Goal: Information Seeking & Learning: Stay updated

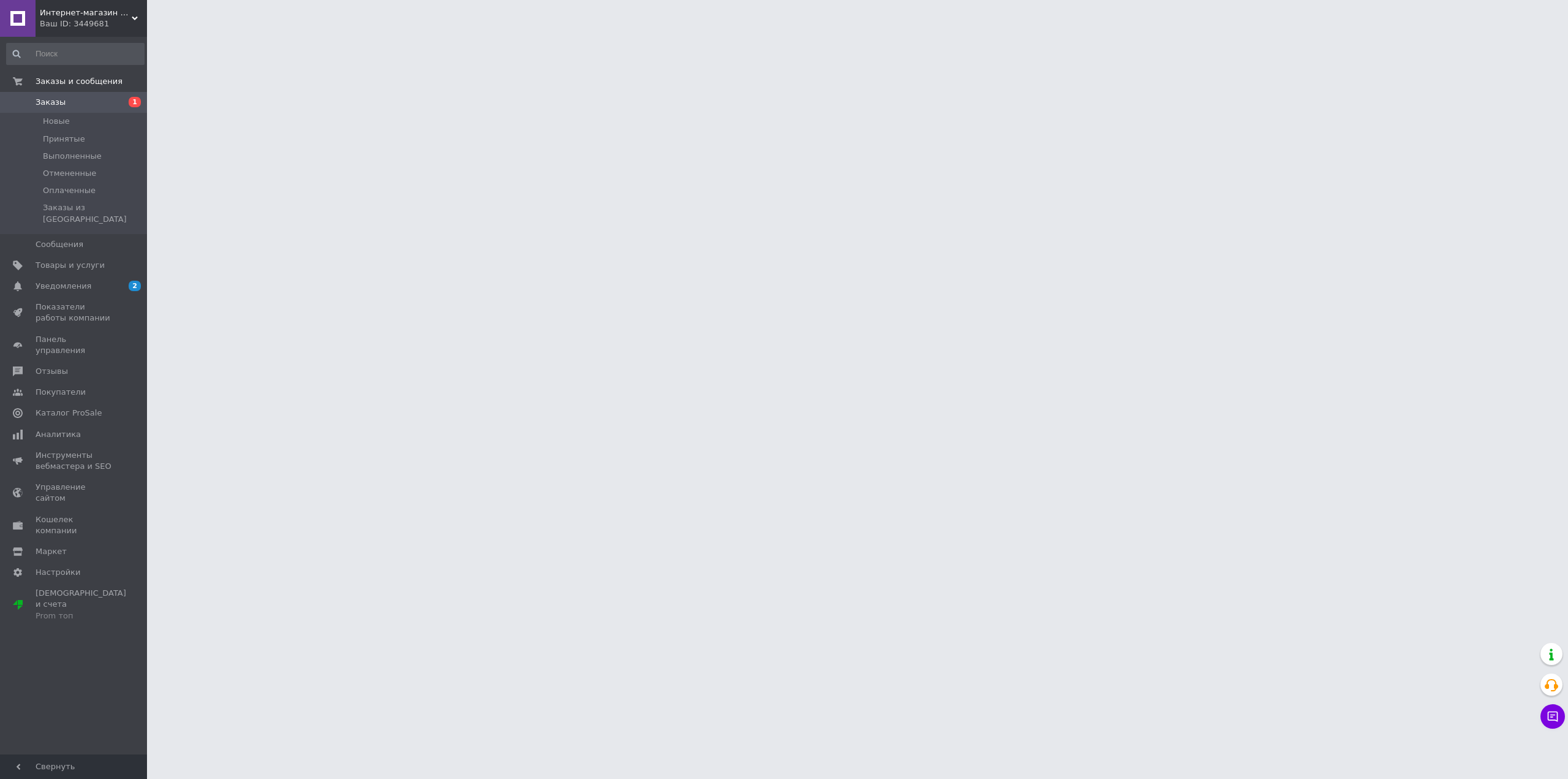
click at [86, 21] on div "Ваш ID: 3449681" at bounding box center [93, 23] width 107 height 11
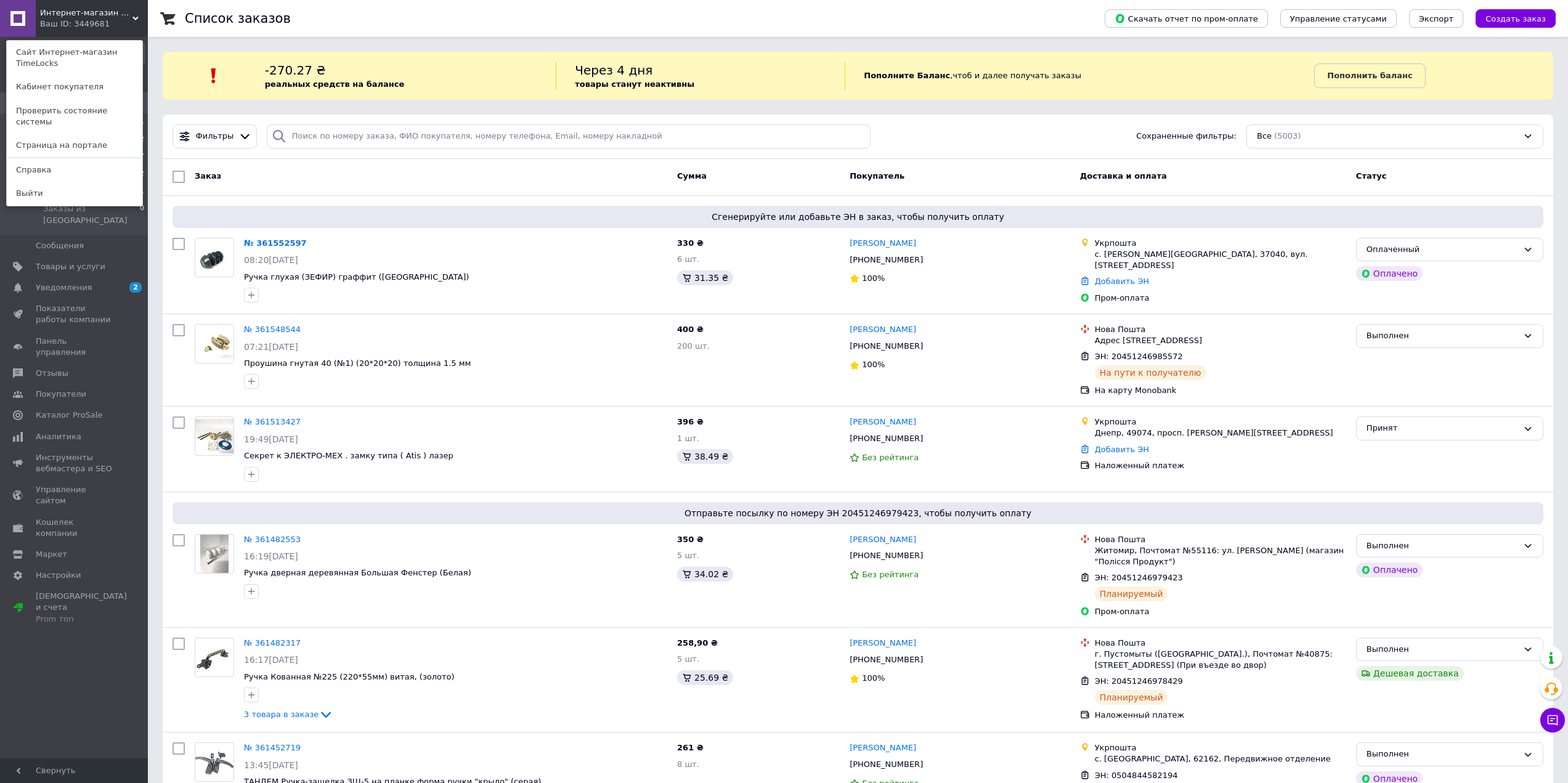
click at [120, 25] on div "Интернет-магазин TimeLocks Ваш ID: 3449681 Сайт Интернет-магазин TimeLocks Каби…" at bounding box center [74, 18] width 148 height 37
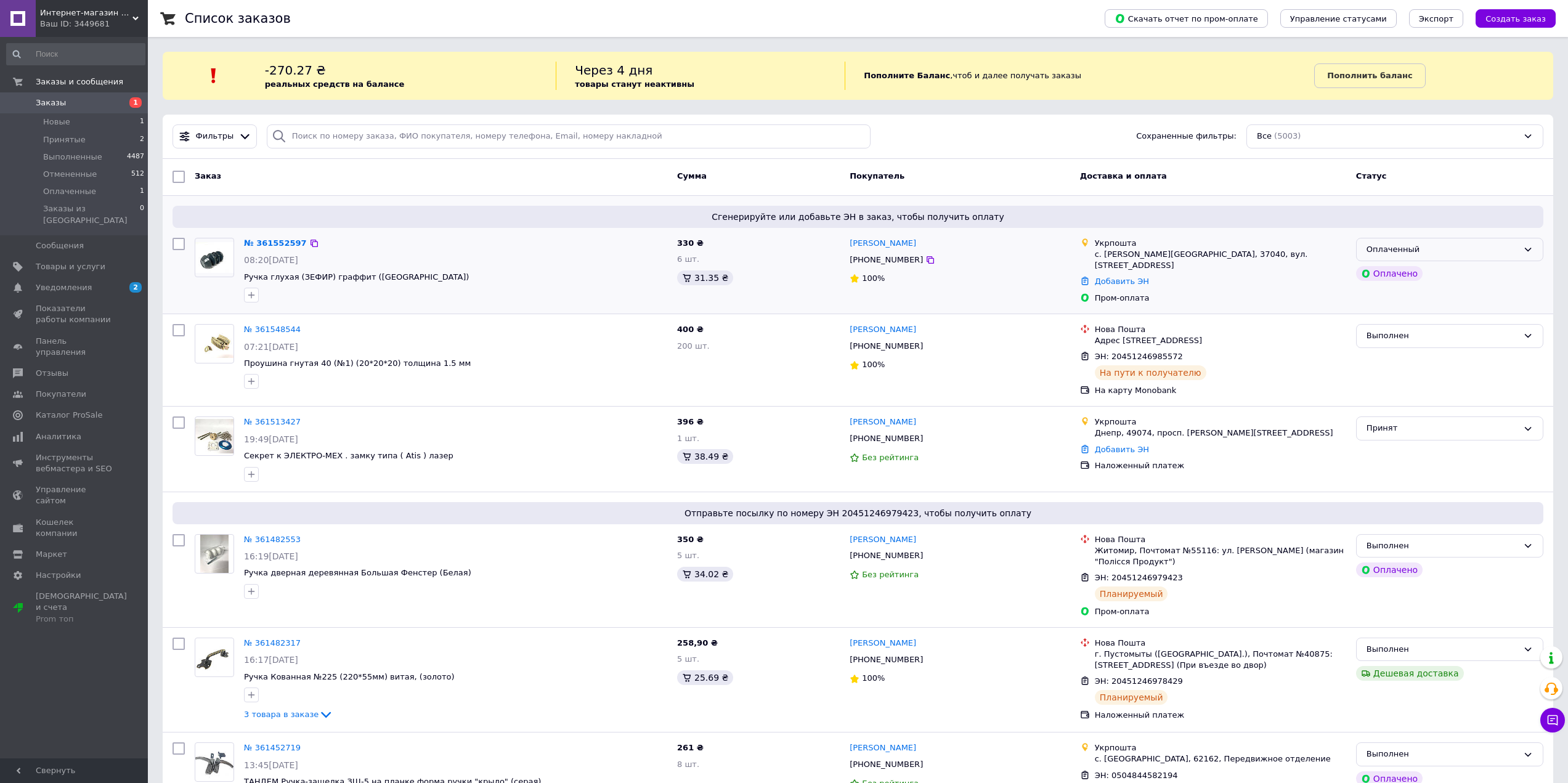
click at [1446, 250] on div "Оплаченный" at bounding box center [1442, 250] width 152 height 13
click at [1400, 276] on li "Принят" at bounding box center [1449, 275] width 186 height 23
click at [89, 282] on span "Уведомления" at bounding box center [74, 287] width 78 height 11
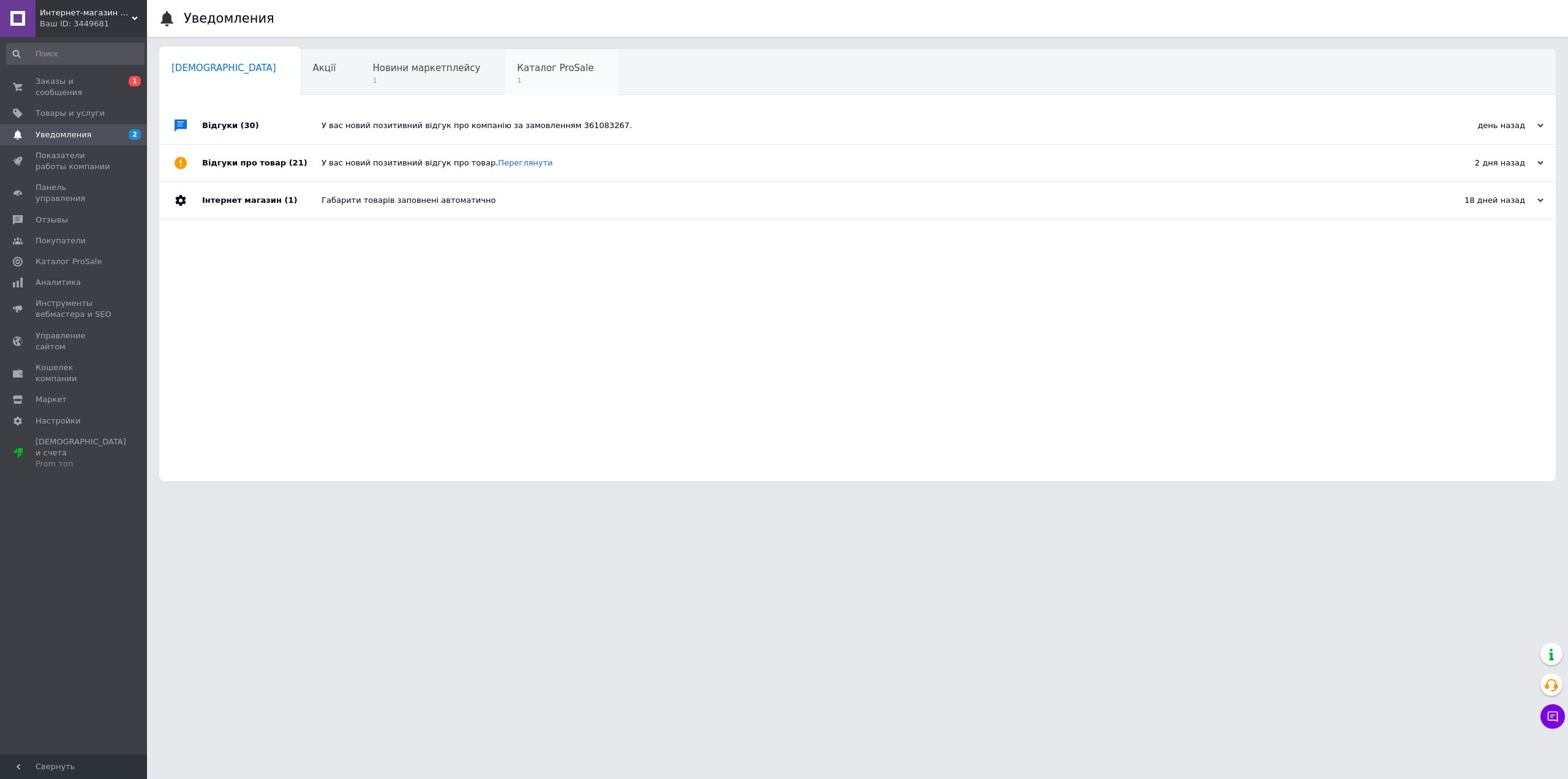
click at [517, 78] on span "1" at bounding box center [555, 80] width 76 height 9
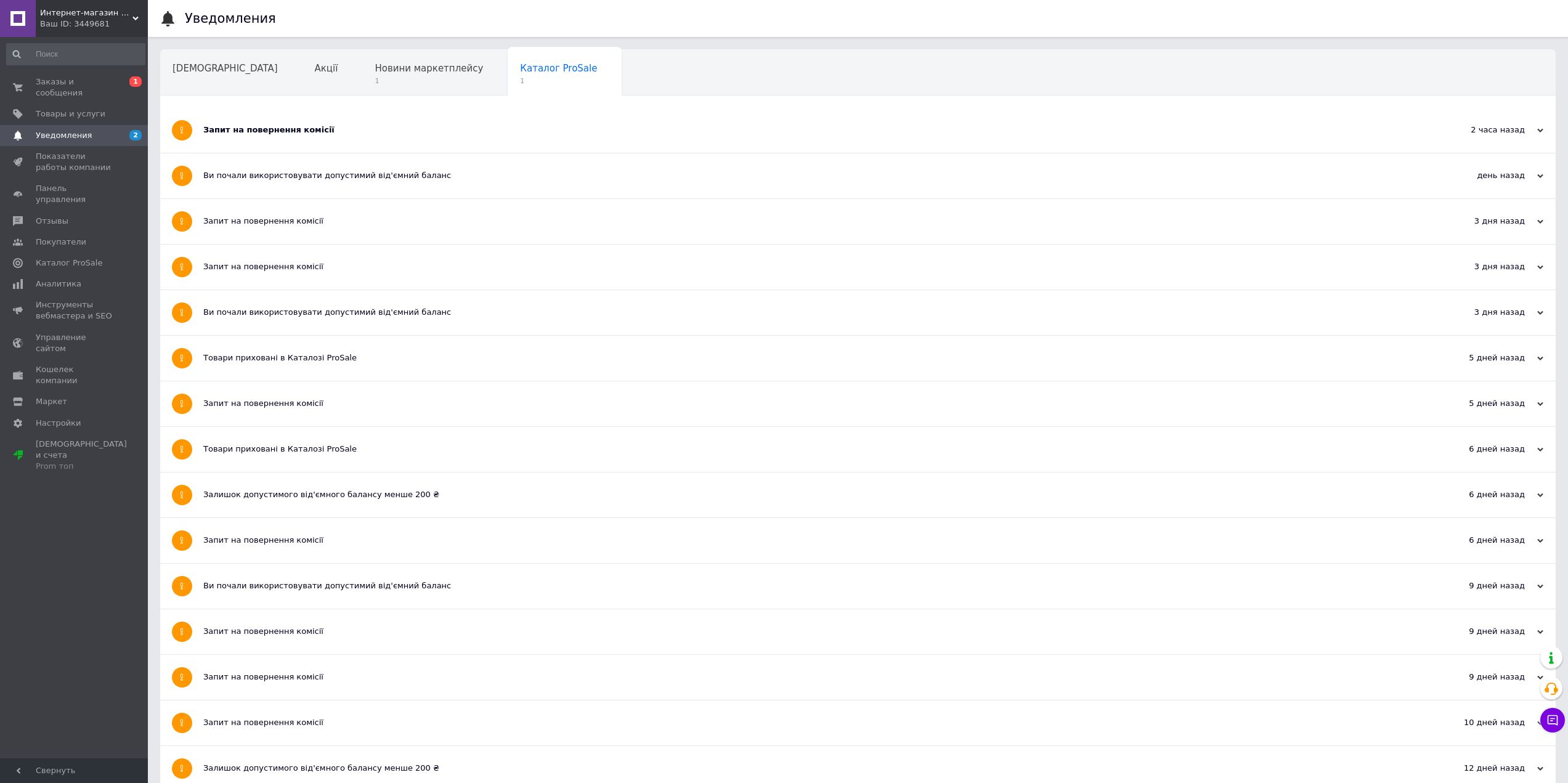
click at [384, 131] on div "Запит на повернення комісії" at bounding box center [812, 129] width 1217 height 11
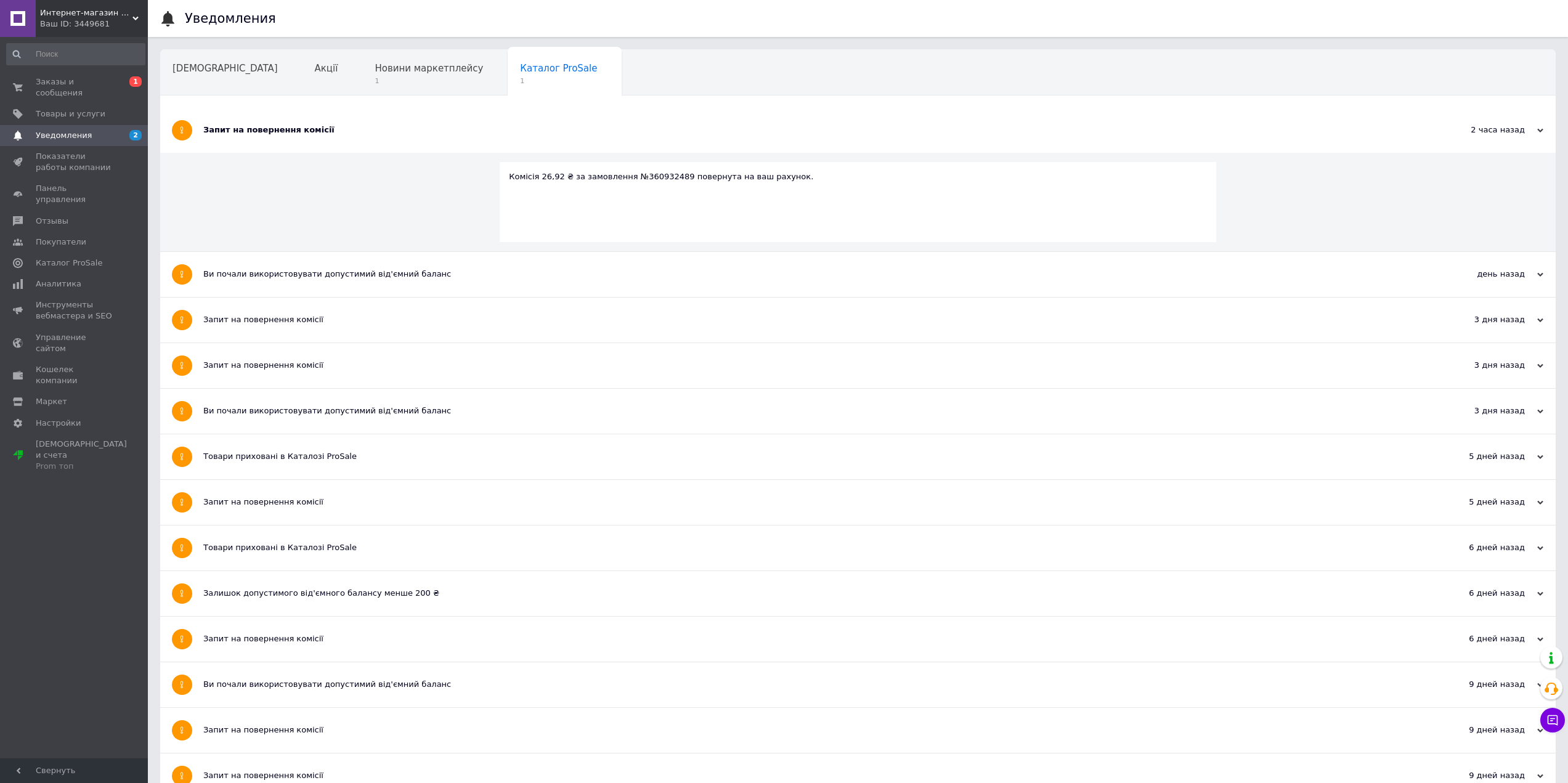
click at [384, 129] on div "Запит на повернення комісії" at bounding box center [812, 129] width 1217 height 11
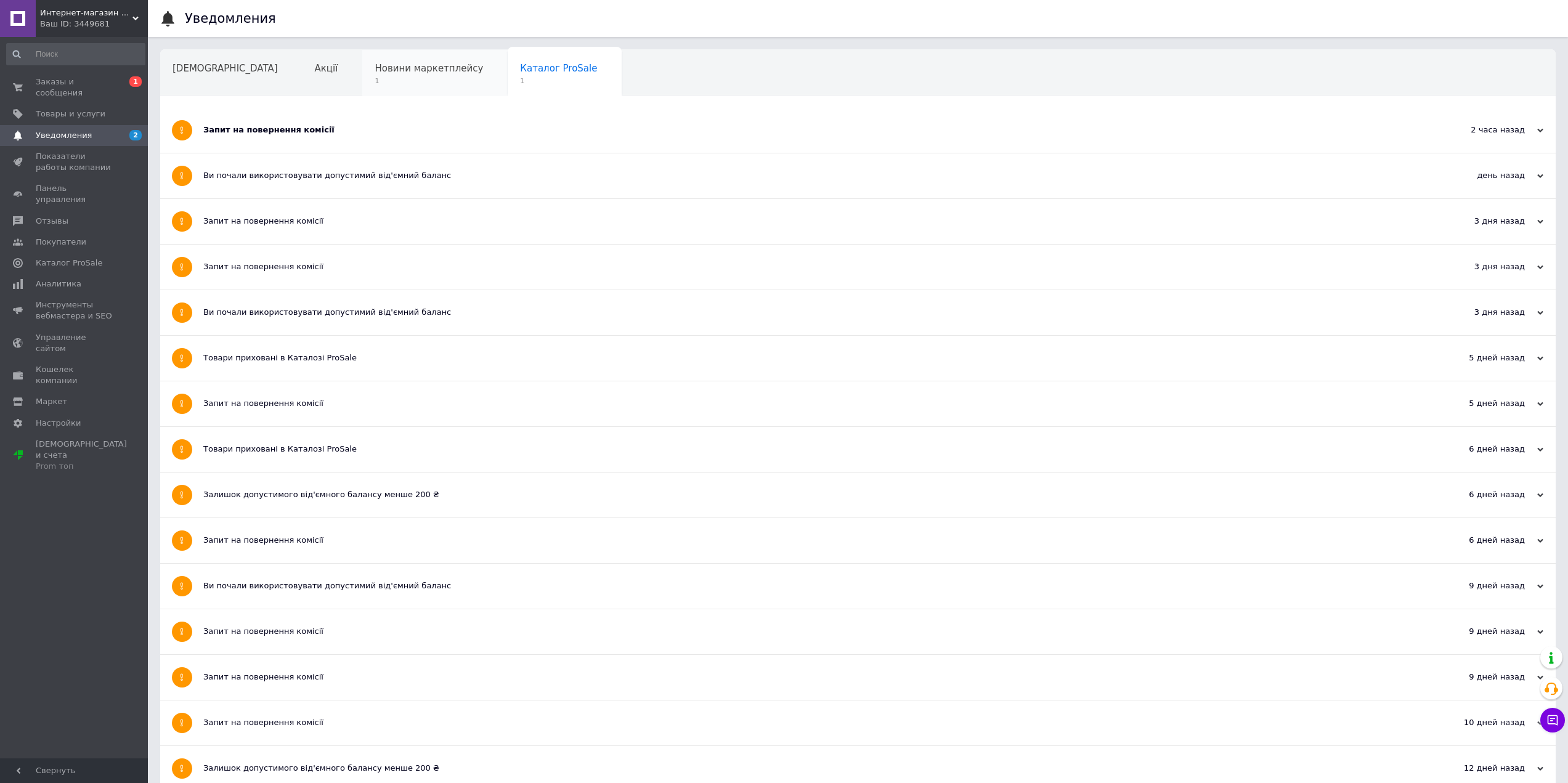
click at [375, 72] on span "Новини маркетплейсу" at bounding box center [429, 68] width 108 height 11
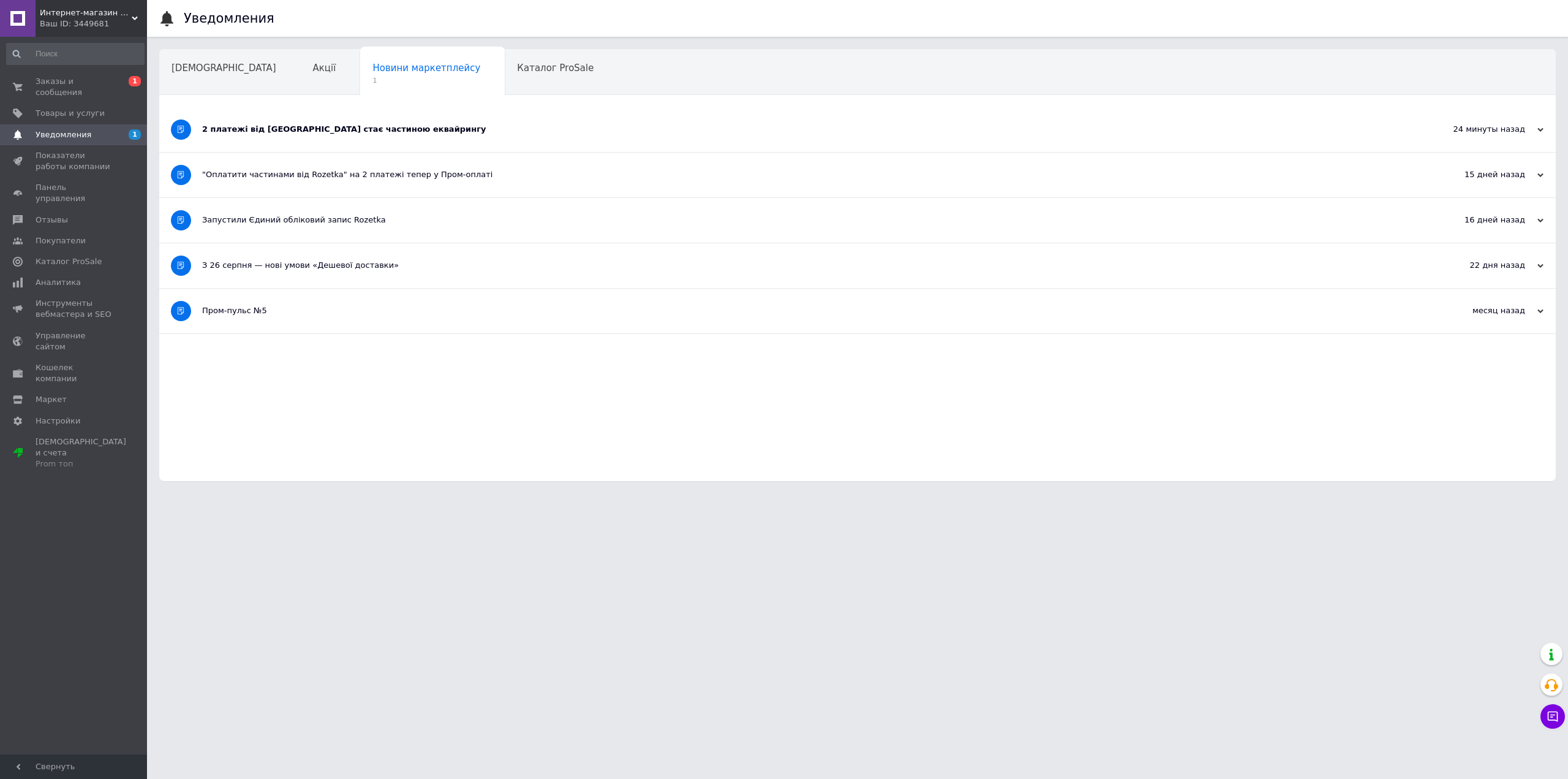
click at [444, 143] on div "2 платежі від [GEOGRAPHIC_DATA] стає частиною еквайрингу" at bounding box center [812, 129] width 1219 height 45
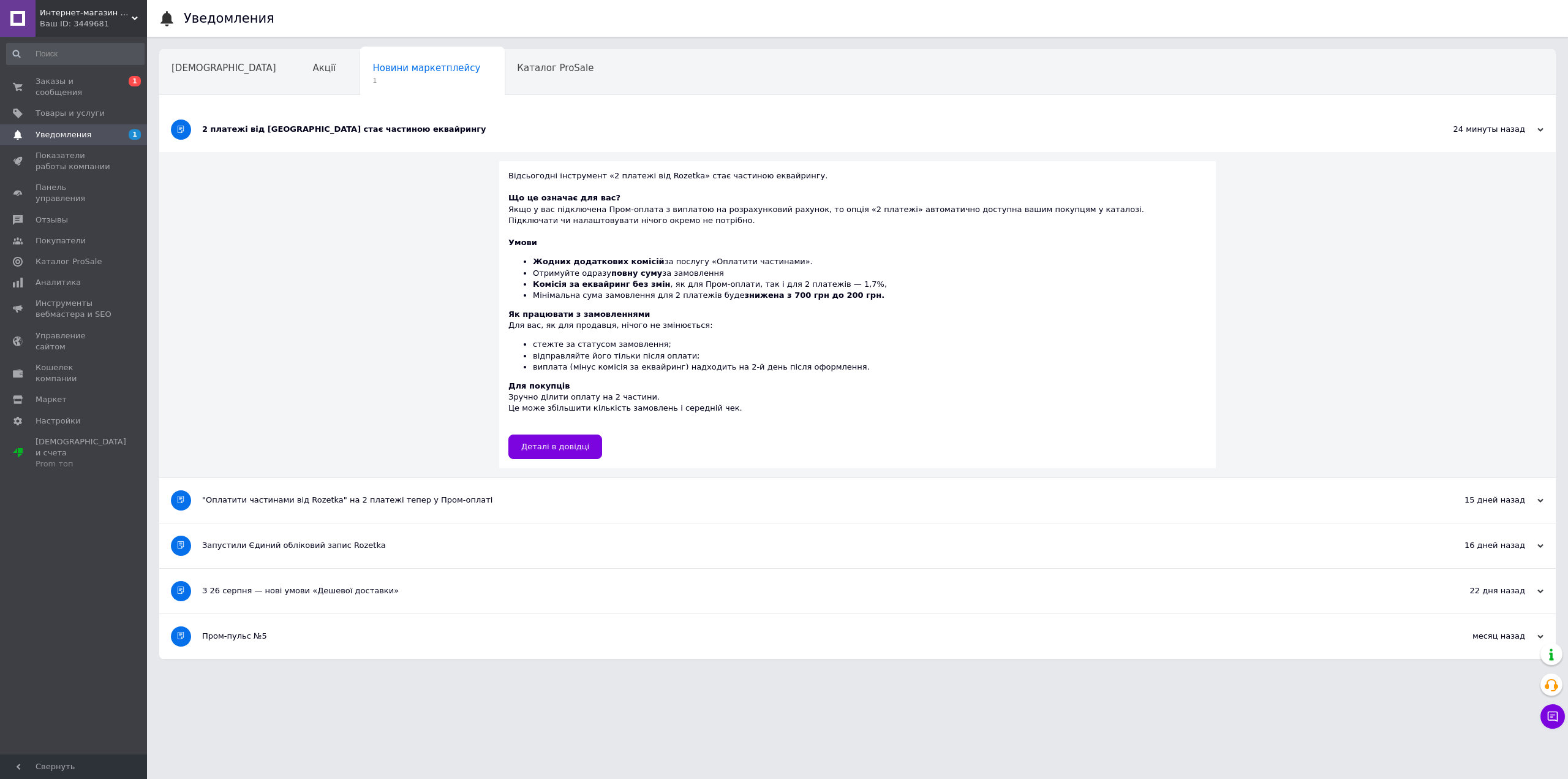
click at [450, 141] on div "2 платежі від [GEOGRAPHIC_DATA] стає частиною еквайрингу" at bounding box center [812, 129] width 1219 height 45
